Goal: Information Seeking & Learning: Learn about a topic

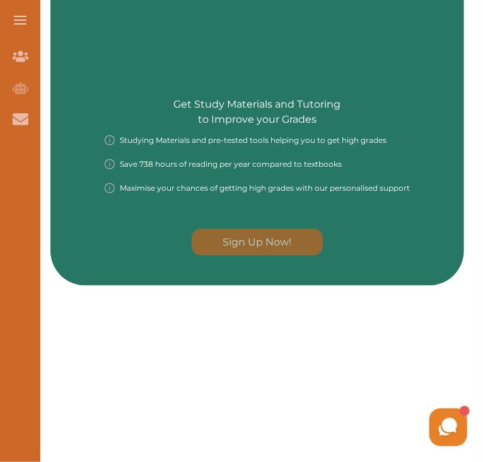
scroll to position [1264, 0]
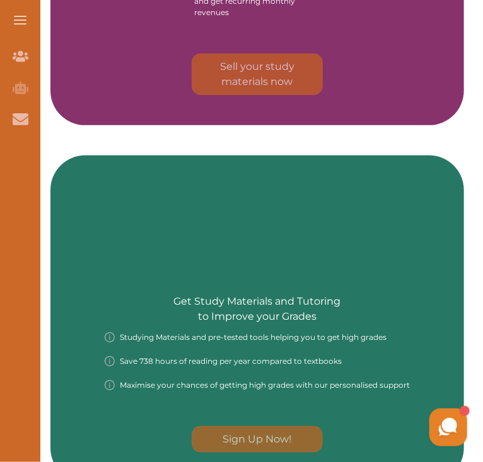
click at [0, 0] on div "Testimonials Nino was very helpful with my studies. I got 1st because of her he…" at bounding box center [0, 0] width 0 height 0
click at [0, 0] on button "Go to next slide" at bounding box center [0, 0] width 0 height 0
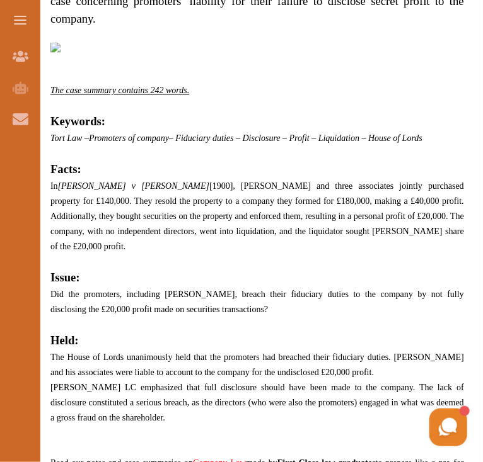
scroll to position [760, 0]
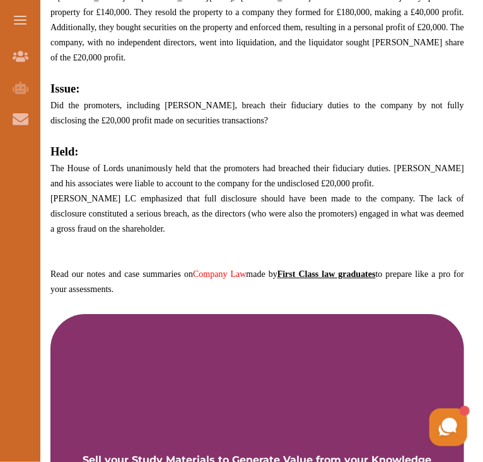
click at [0, 0] on link "Company Law" at bounding box center [0, 0] width 0 height 0
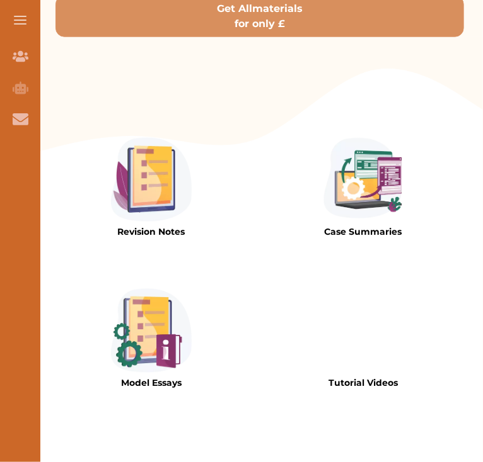
scroll to position [378, 0]
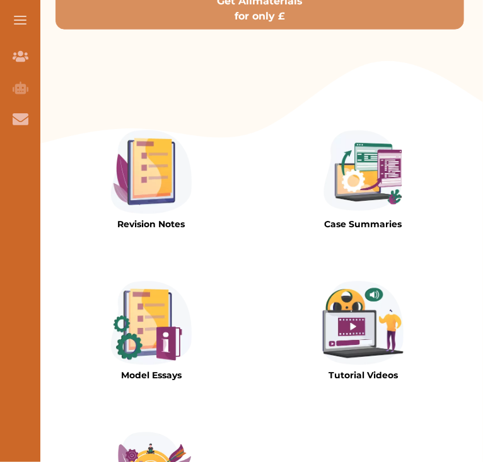
click at [323, 227] on p "Case Summaries" at bounding box center [363, 225] width 81 height 13
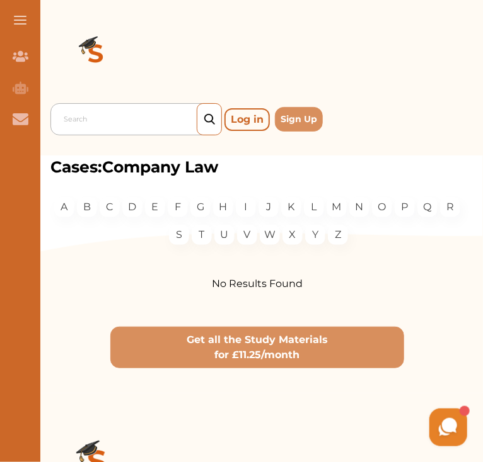
click at [123, 113] on div at bounding box center [139, 120] width 151 height 18
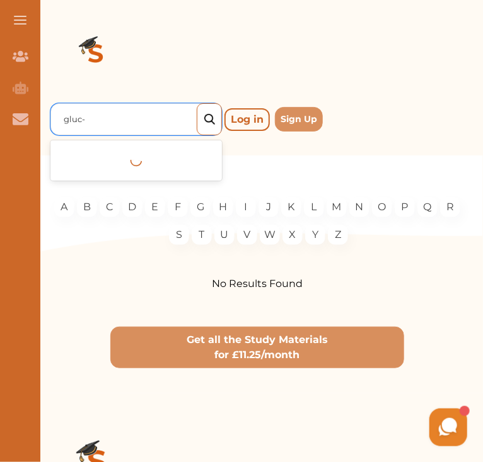
type input "gluc"
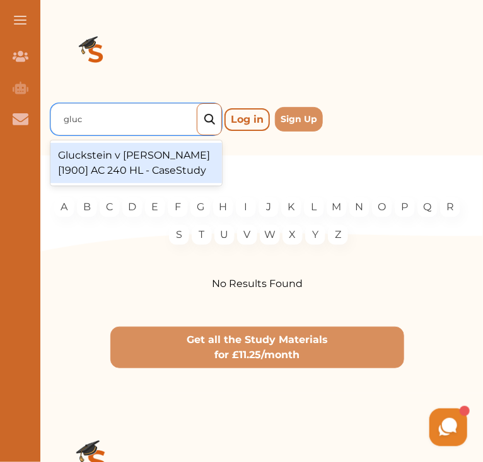
click at [132, 143] on div "Gluckstein v Barnes [1900] AC 240 HL - CaseStudy" at bounding box center [135, 163] width 171 height 40
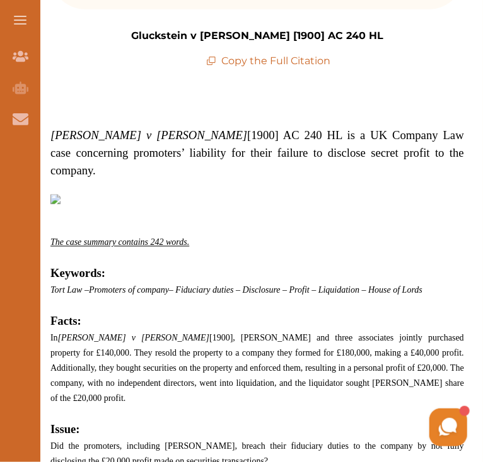
scroll to position [441, 0]
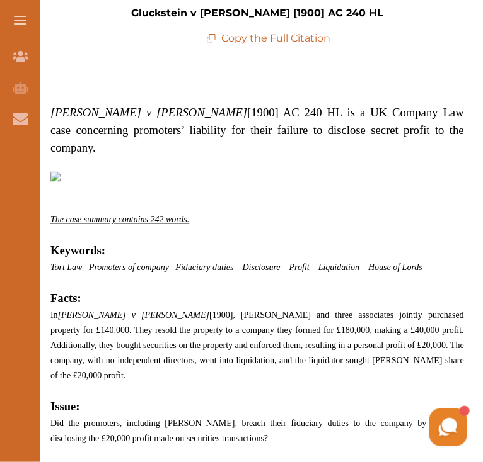
click at [0, 0] on img at bounding box center [0, 0] width 0 height 0
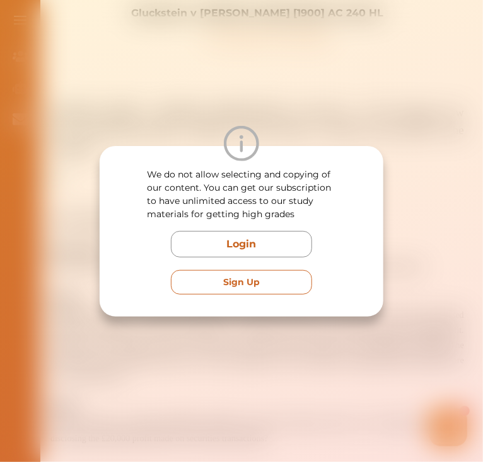
click at [312, 270] on button "Sign Up" at bounding box center [241, 282] width 141 height 25
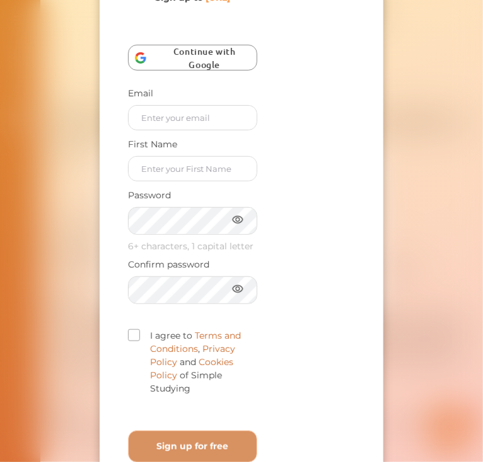
scroll to position [0, 0]
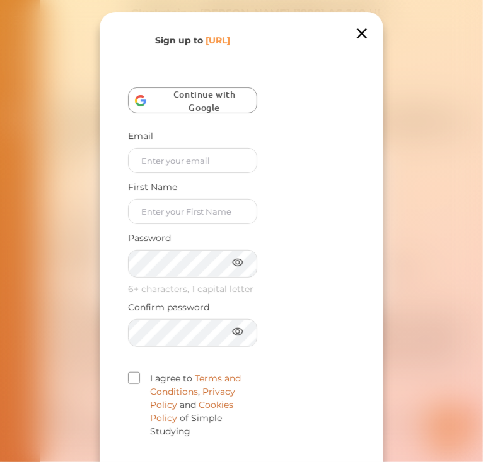
click at [256, 120] on span "Continue with Google" at bounding box center [208, 100] width 98 height 39
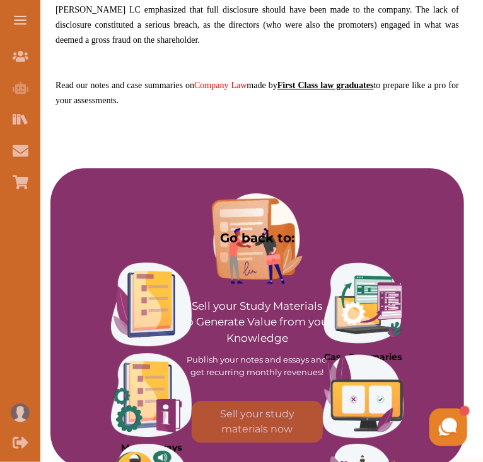
scroll to position [630, 0]
click at [277, 90] on strong "First Class law graduates" at bounding box center [325, 85] width 96 height 9
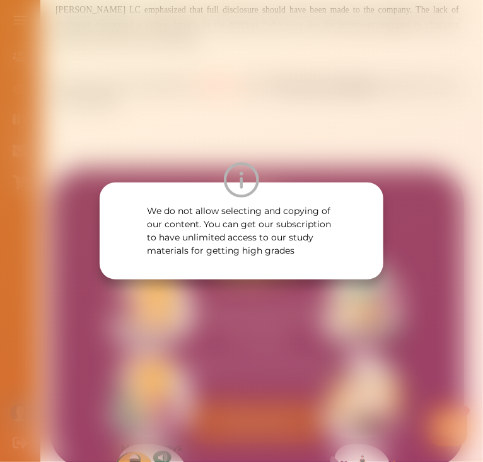
click at [195, 280] on div "We do not allow selecting and copying of our content. You can get our subscript…" at bounding box center [241, 231] width 483 height 462
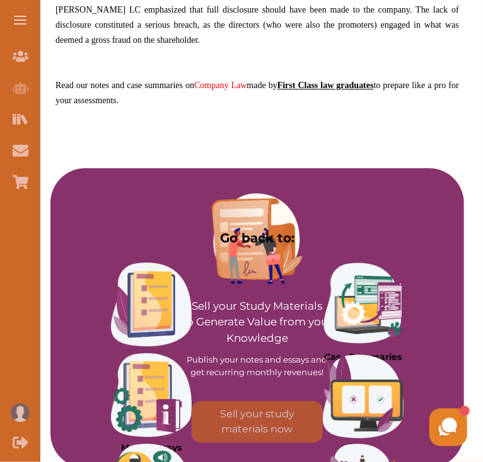
click at [242, 90] on link "Company Law" at bounding box center [220, 85] width 52 height 9
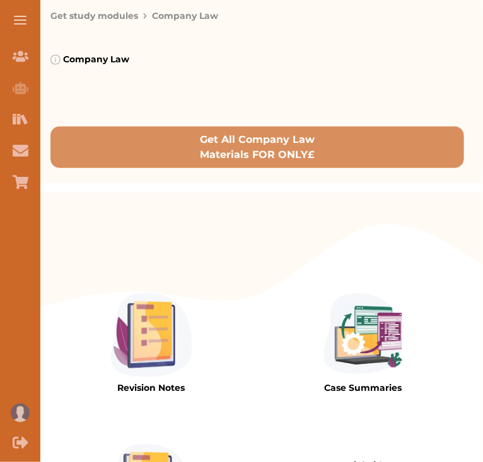
scroll to position [126, 0]
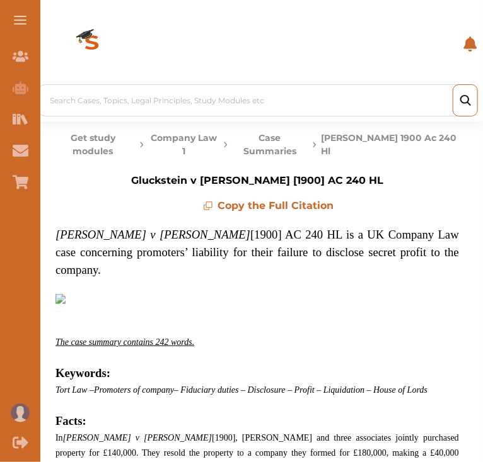
click at [199, 214] on p "Copy the Full Citation" at bounding box center [268, 205] width 230 height 15
click at [192, 214] on p "Copy the Full Citation" at bounding box center [268, 205] width 230 height 15
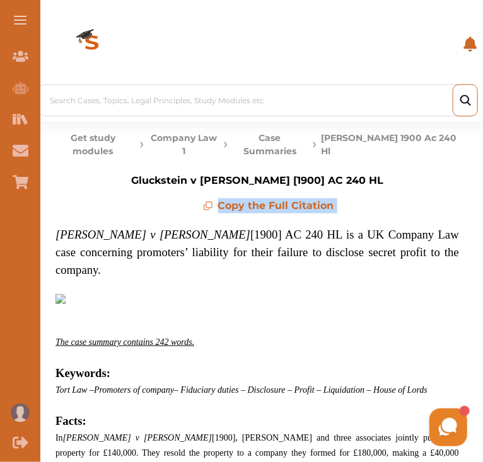
click at [192, 214] on p "Copy the Full Citation" at bounding box center [268, 205] width 230 height 15
click at [153, 214] on p "Copy the Full Citation" at bounding box center [268, 205] width 230 height 15
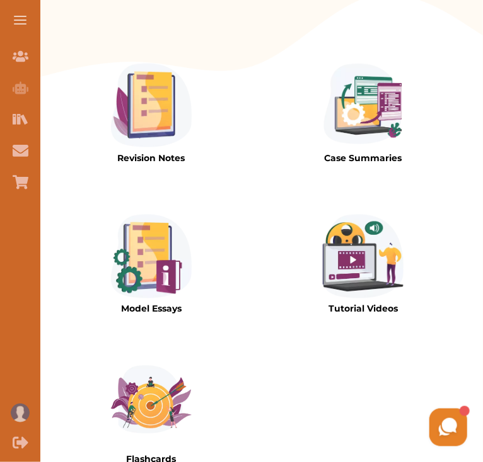
scroll to position [378, 0]
